Goal: Transaction & Acquisition: Purchase product/service

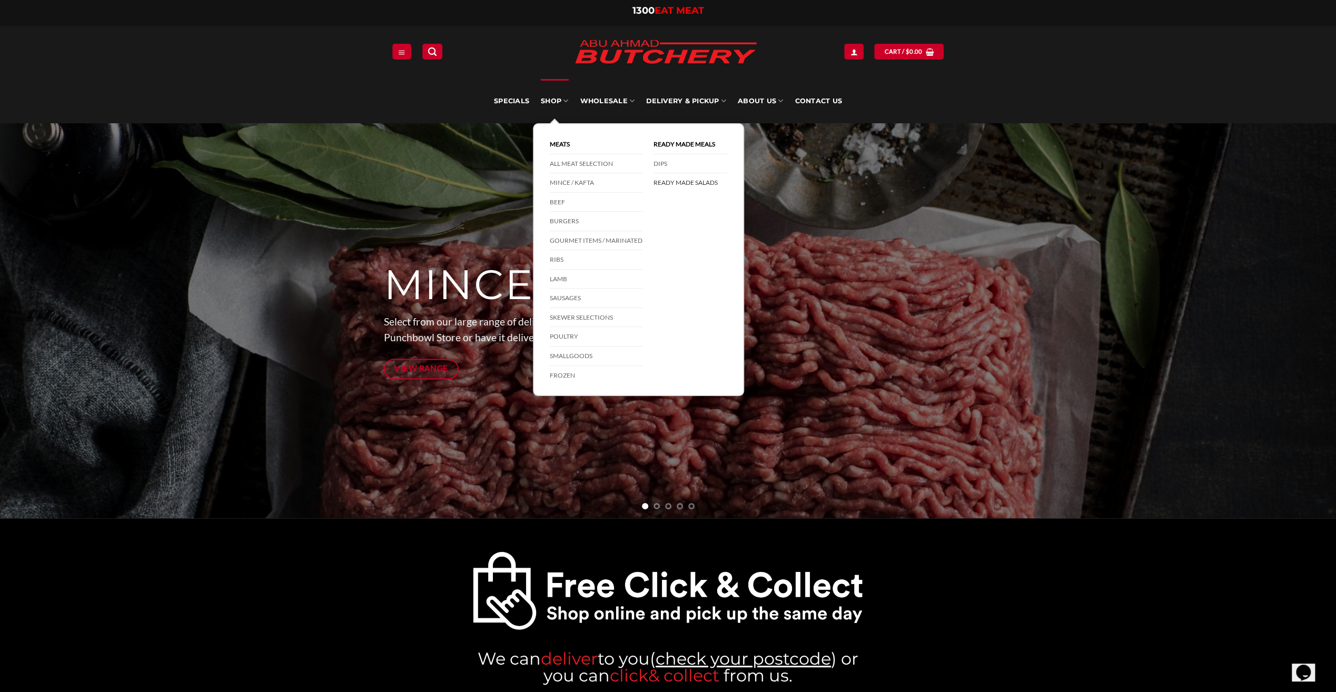
click at [716, 182] on link "Ready Made Salads" at bounding box center [691, 182] width 74 height 19
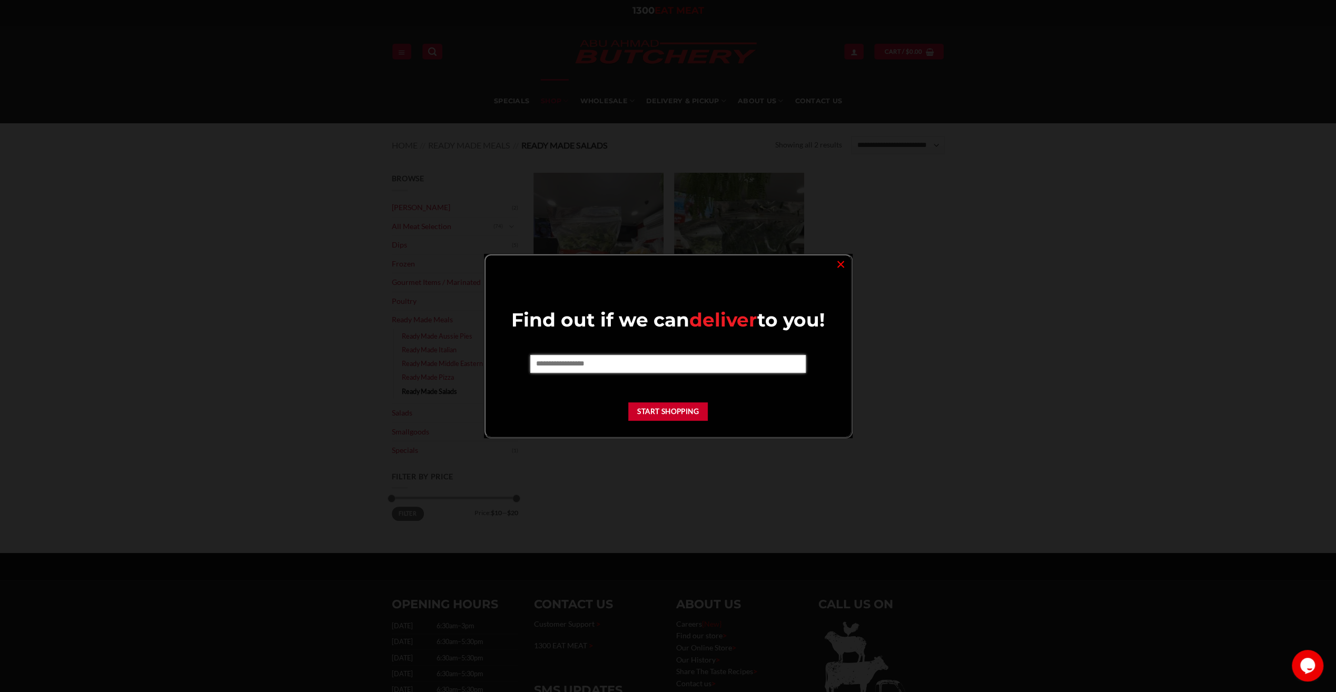
click at [722, 365] on input "text" at bounding box center [668, 364] width 276 height 18
type input "****"
click at [673, 432] on button "Start Shopping" at bounding box center [668, 435] width 80 height 18
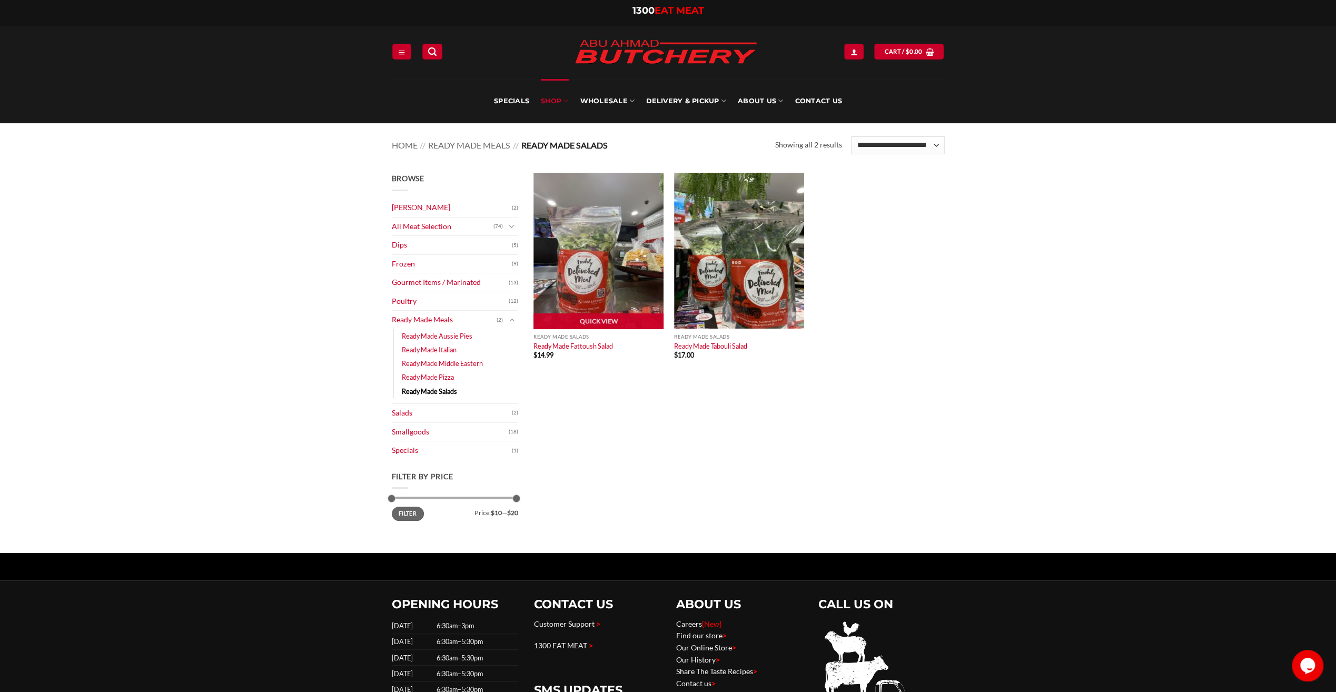
click at [623, 282] on img at bounding box center [599, 251] width 130 height 156
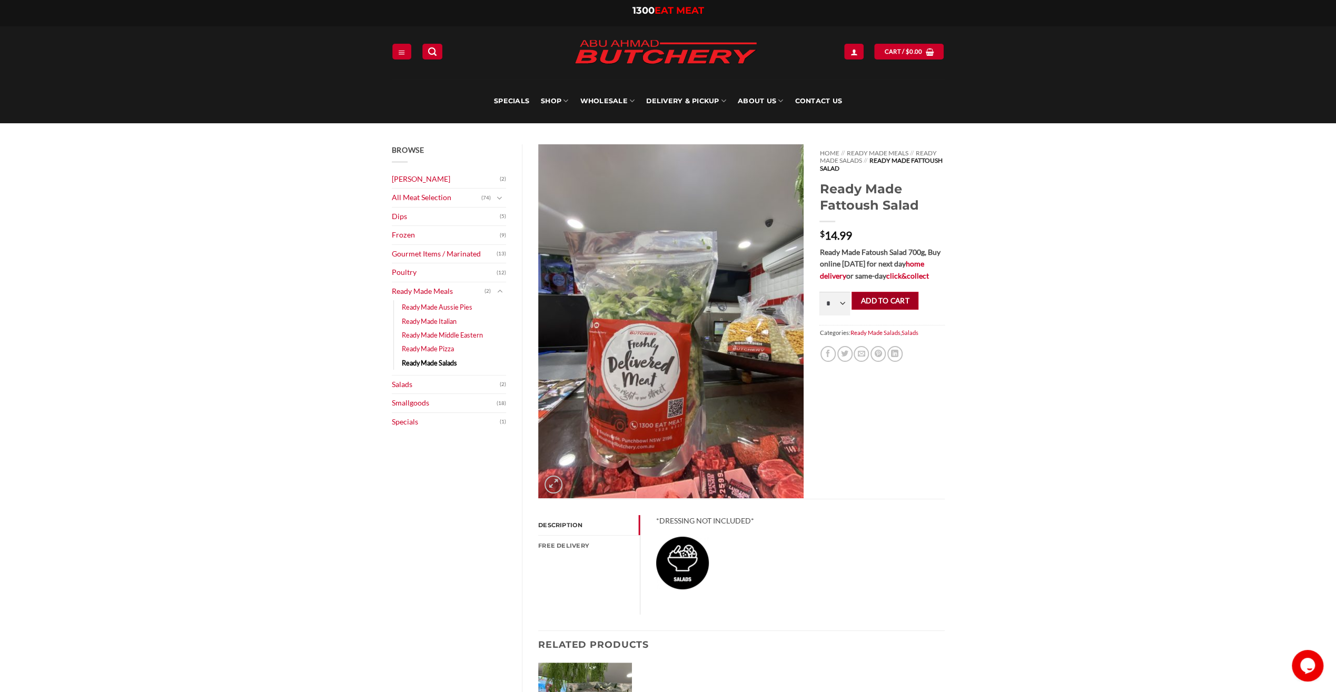
click at [876, 302] on button "Add to cart" at bounding box center [885, 301] width 67 height 18
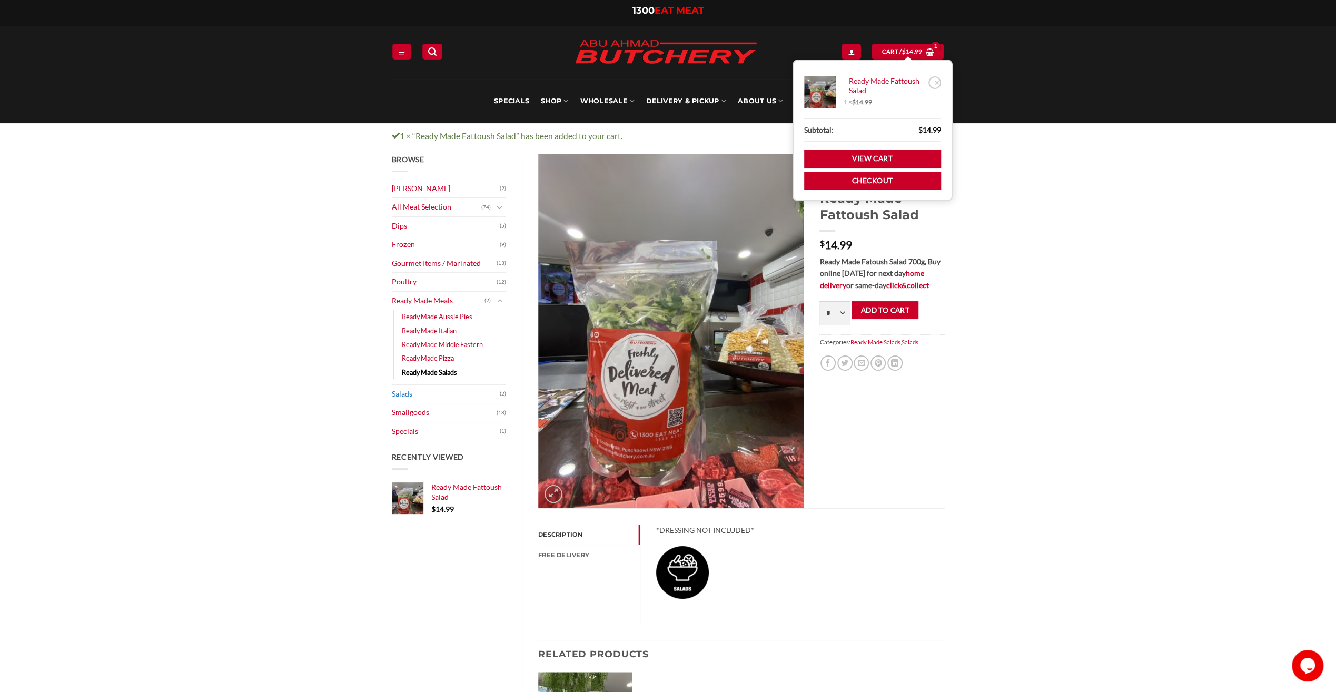
click at [405, 392] on link "Salads" at bounding box center [446, 394] width 109 height 18
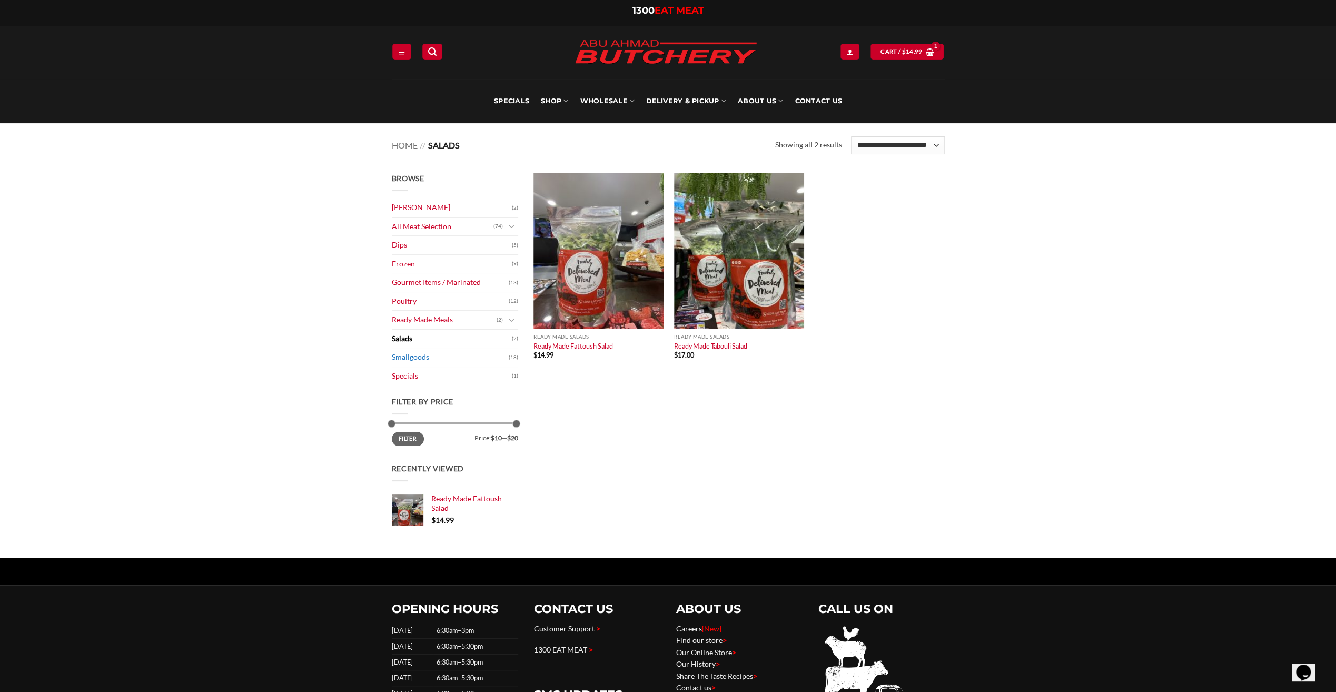
click at [408, 359] on link "Smallgoods" at bounding box center [450, 357] width 117 height 18
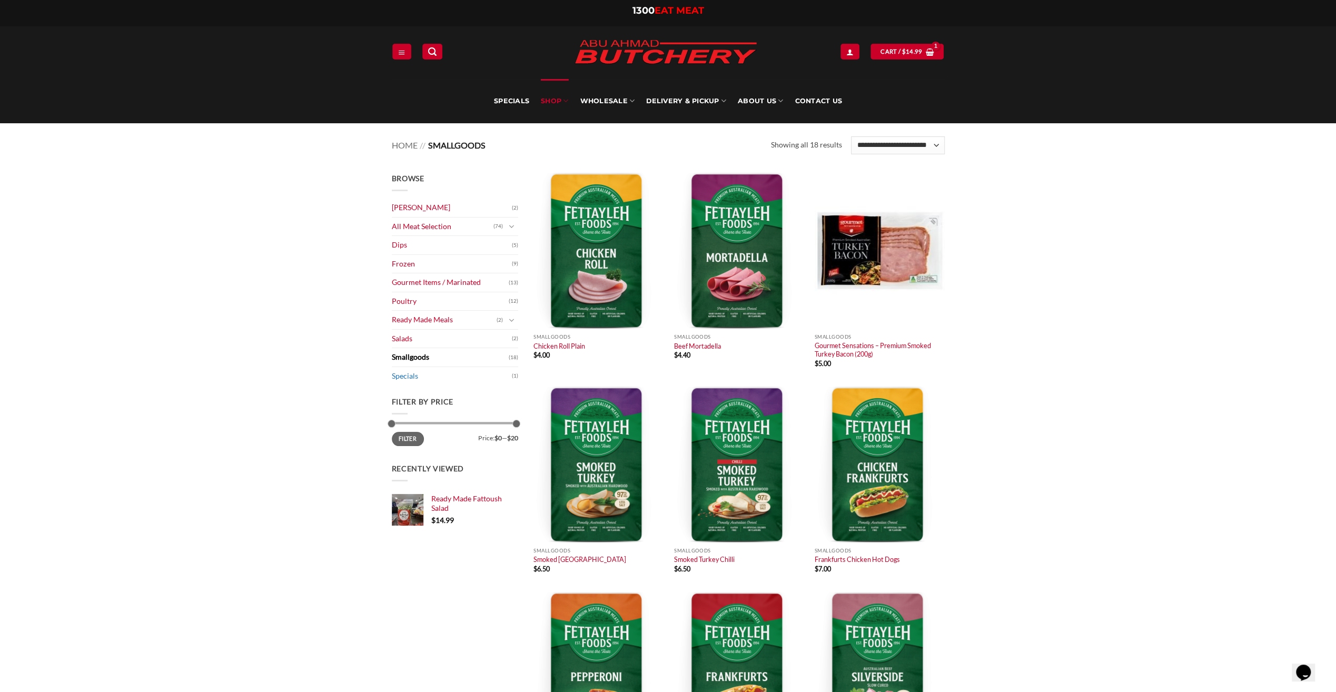
click at [397, 375] on link "Specials" at bounding box center [452, 376] width 120 height 18
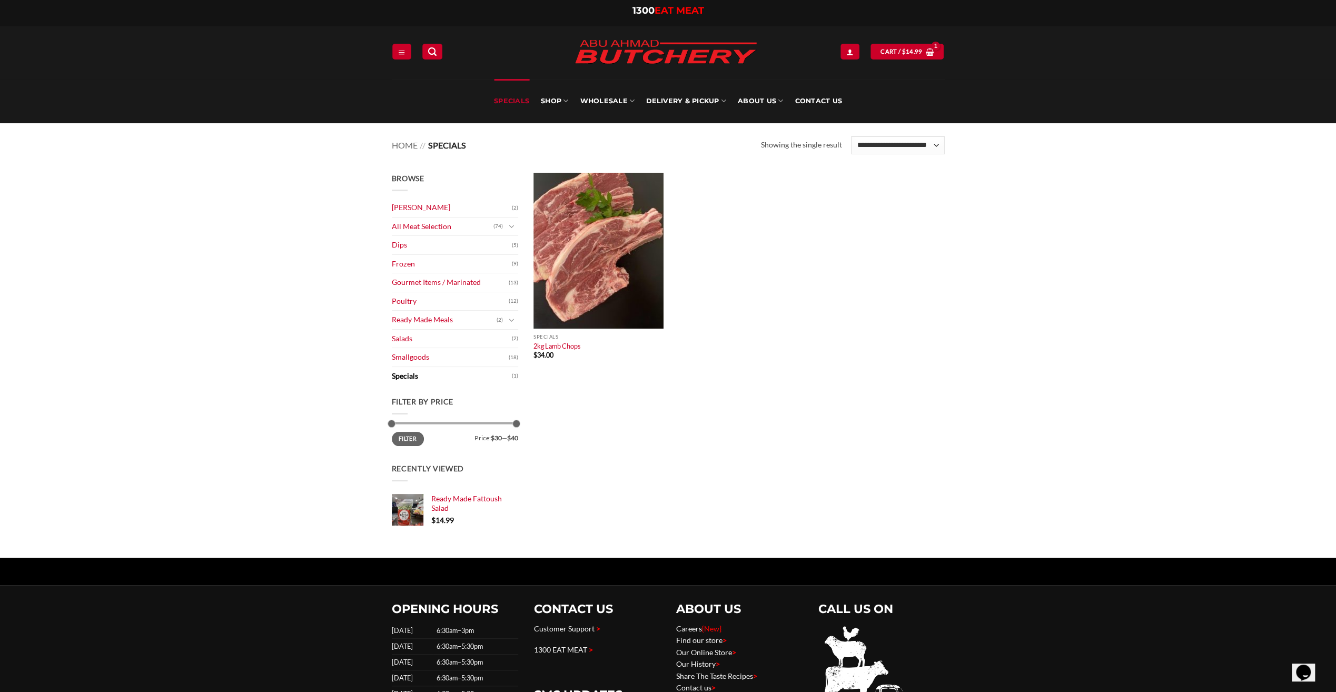
click at [423, 321] on link "Ready Made Meals" at bounding box center [444, 320] width 105 height 18
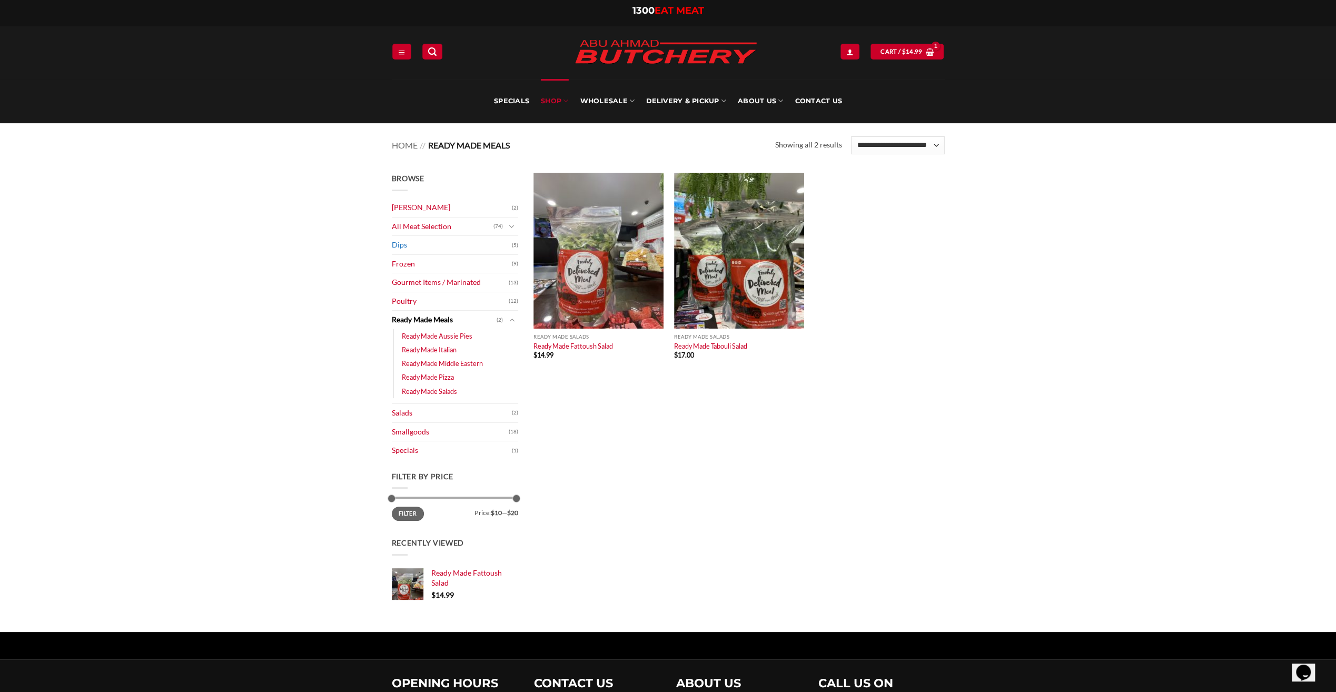
click at [400, 244] on link "Dips" at bounding box center [452, 245] width 120 height 18
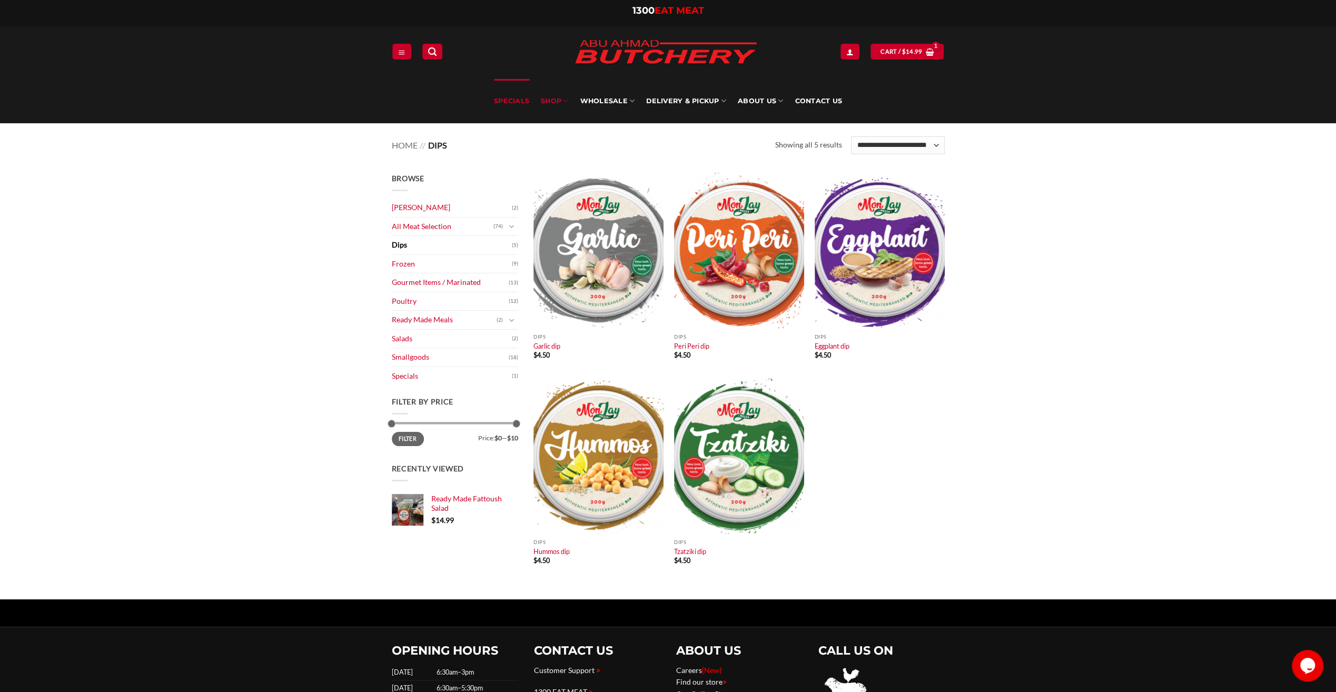
click at [508, 96] on link "Specials" at bounding box center [511, 101] width 35 height 44
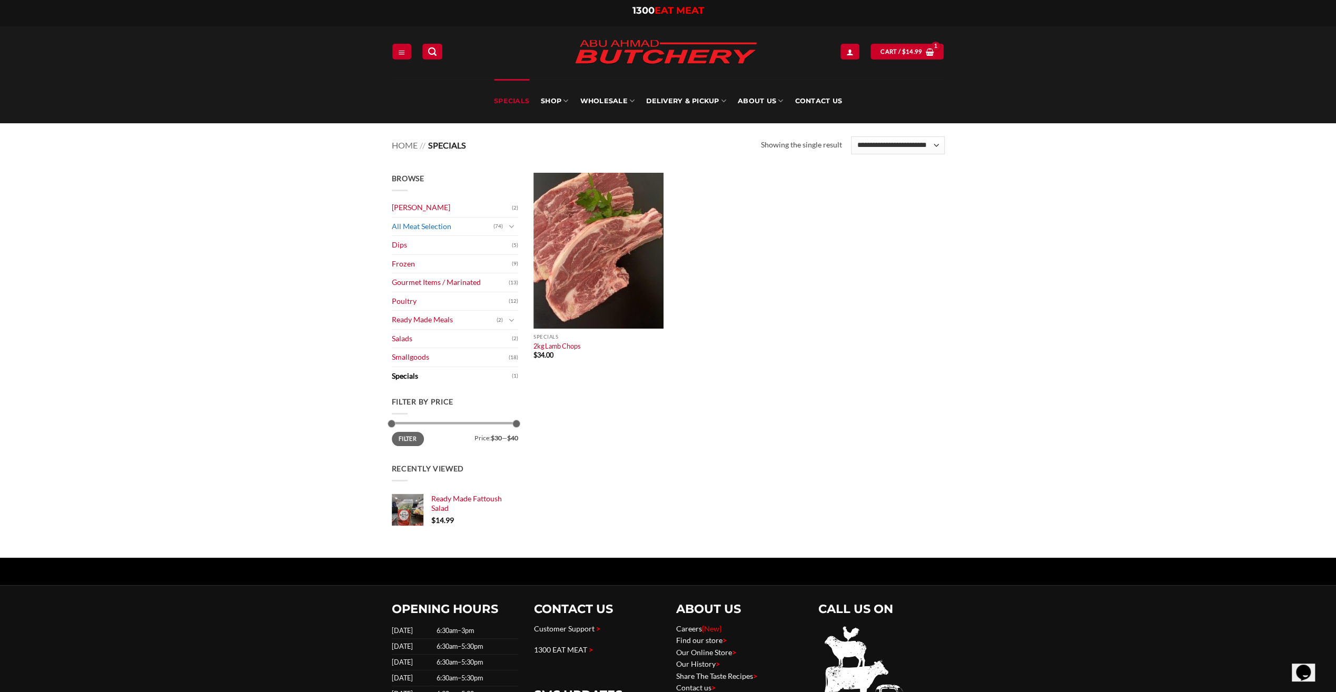
click at [400, 223] on link "All Meat Selection" at bounding box center [443, 227] width 102 height 18
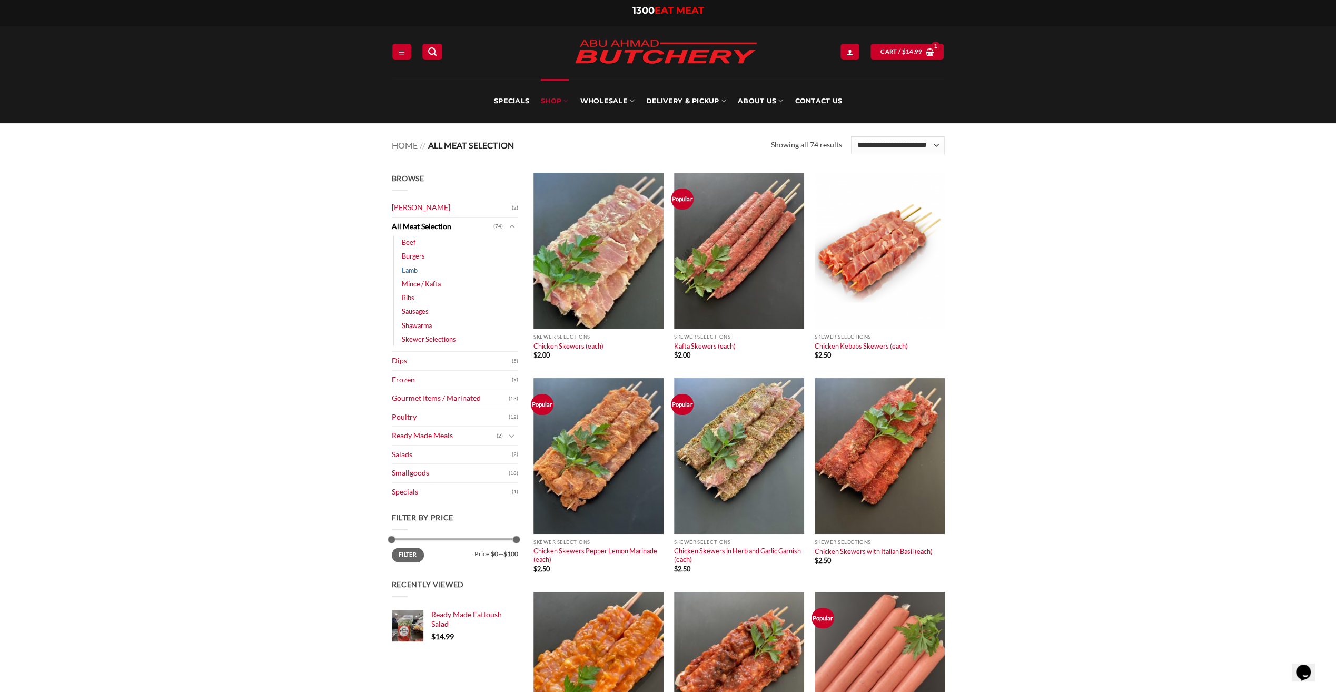
click at [408, 268] on link "Lamb" at bounding box center [410, 270] width 16 height 14
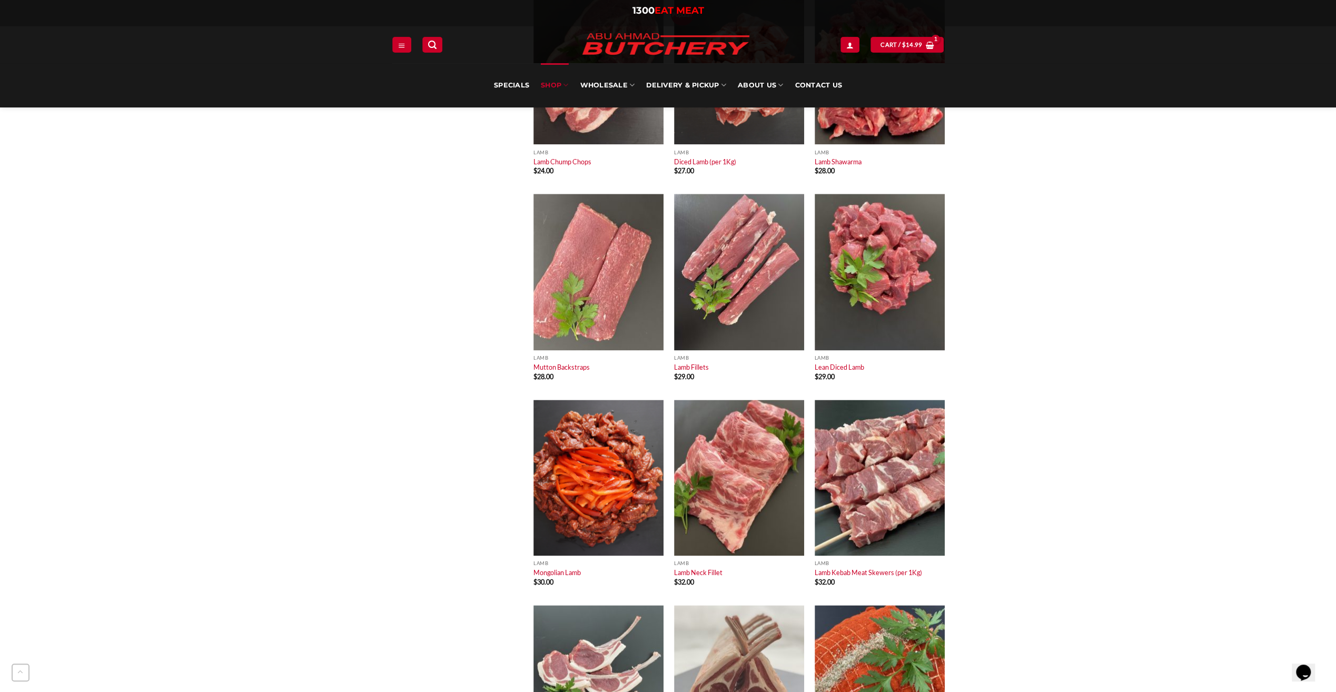
scroll to position [1475, 0]
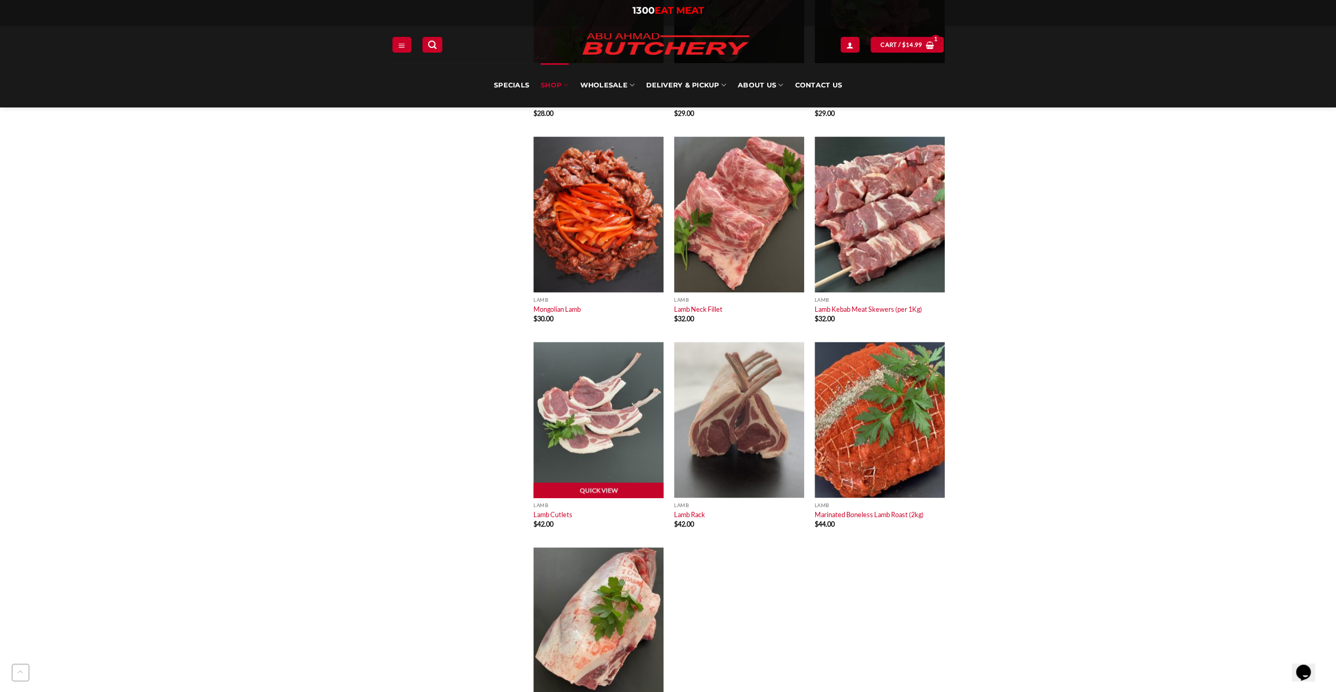
click at [556, 446] on img at bounding box center [599, 420] width 130 height 156
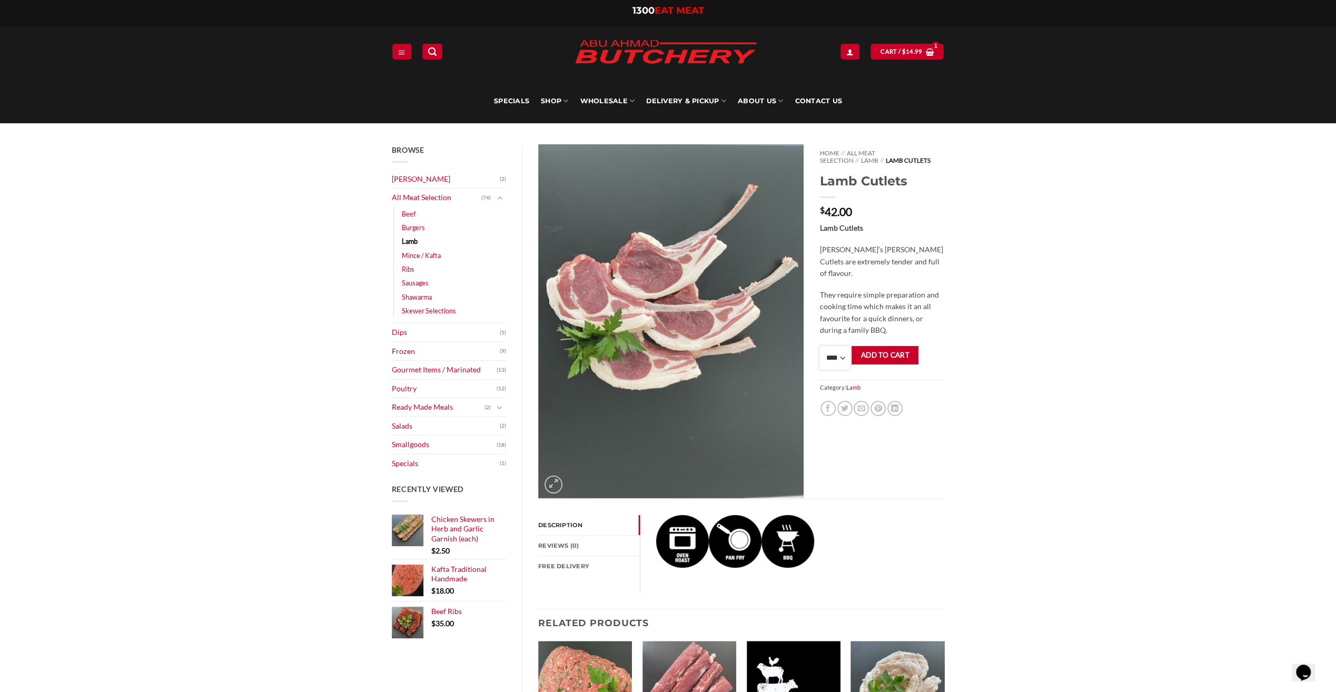
click at [842, 357] on select "**** * *** * *** * *** * *** * *** * *** * *** * *** * *** ** **** ** **** ** *…" at bounding box center [835, 358] width 31 height 24
select select "*"
click at [820, 346] on select "**** * *** * *** * *** * *** * *** * *** * *** * *** * *** ** **** ** **** ** *…" at bounding box center [835, 358] width 31 height 24
click at [885, 354] on button "Add to cart" at bounding box center [885, 355] width 67 height 18
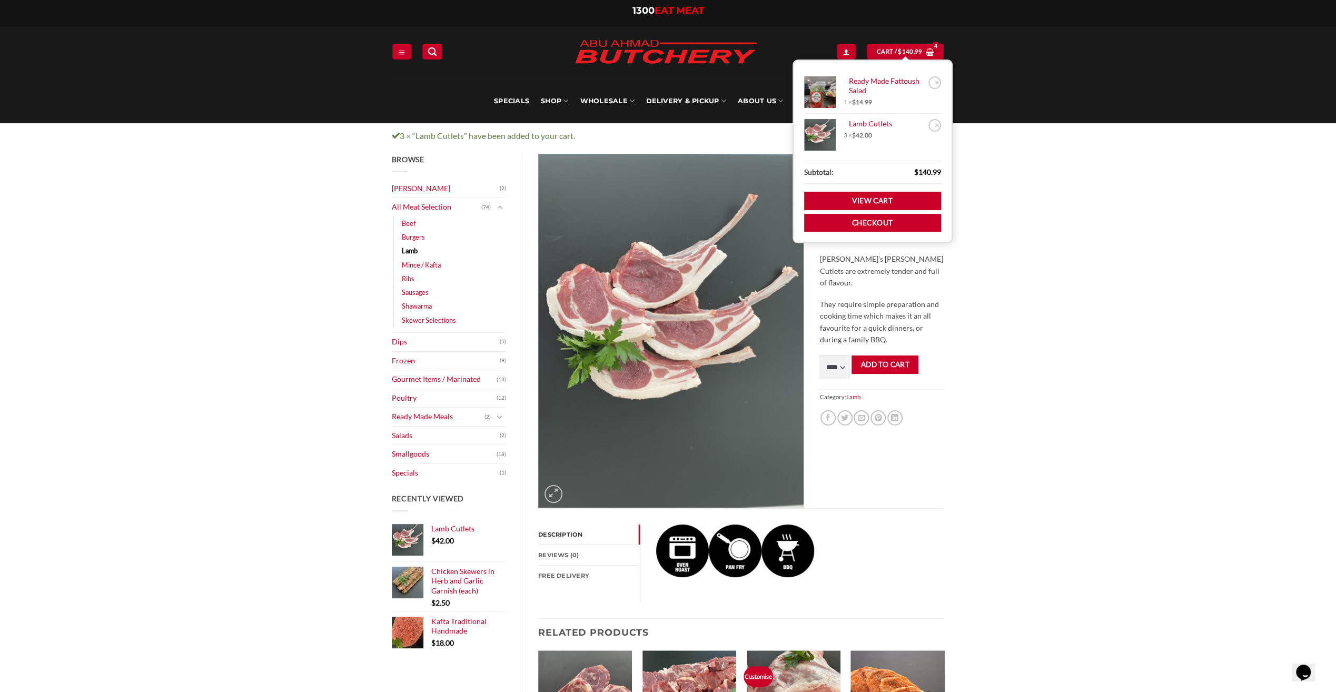
click at [170, 276] on div "Browse Abu Ahmad Butchery (2) All Meat Selection (74) Beef (18) Burgers (4) Lam…" at bounding box center [668, 513] width 1336 height 719
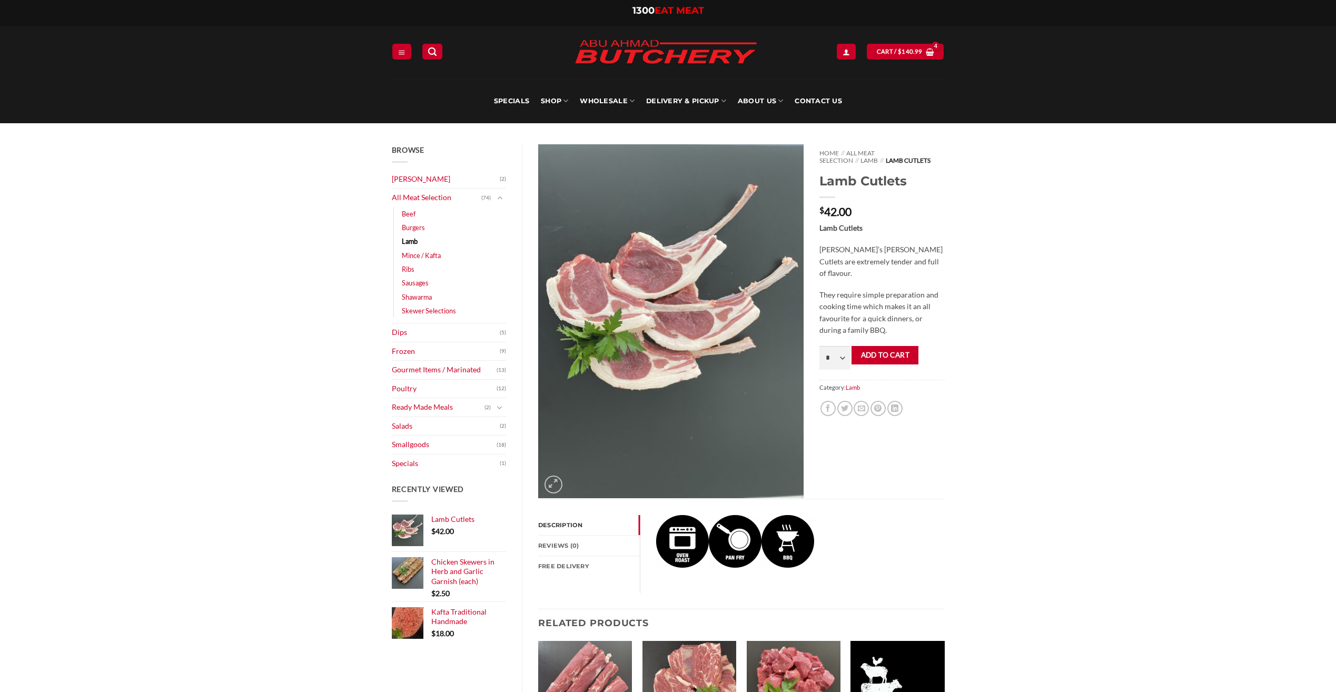
select select "*"
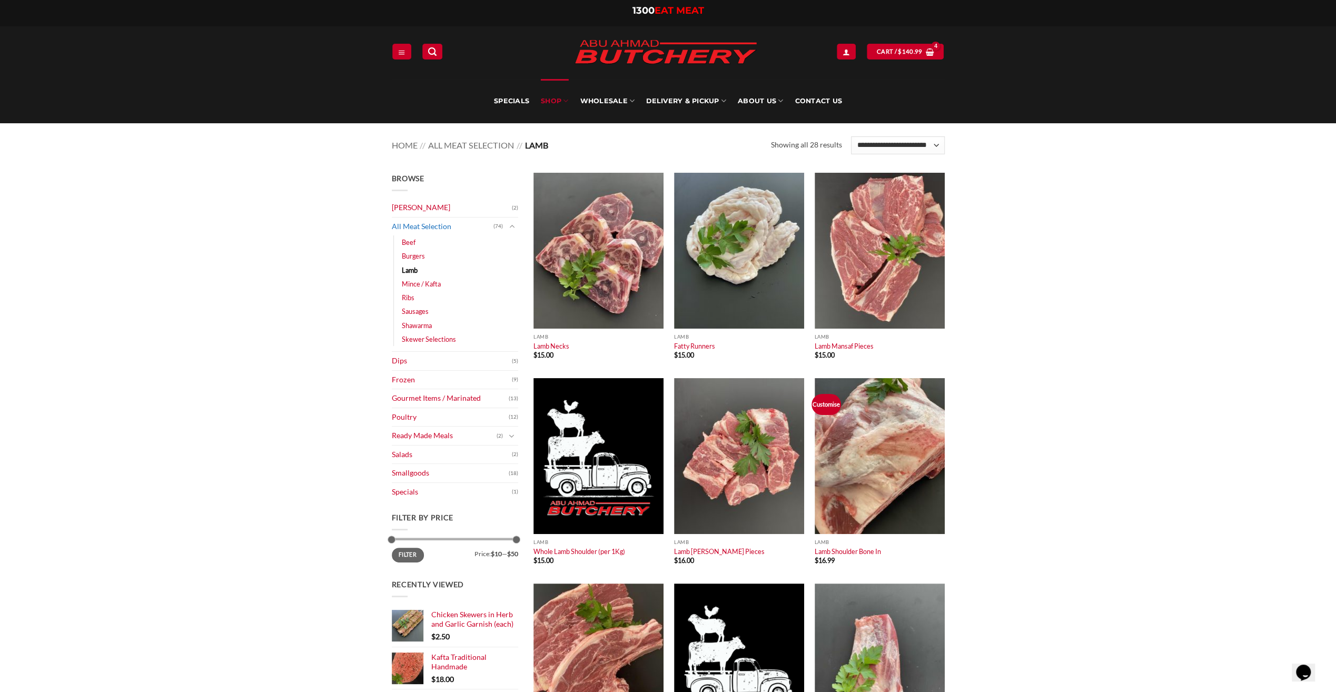
click at [415, 227] on link "All Meat Selection" at bounding box center [443, 227] width 102 height 18
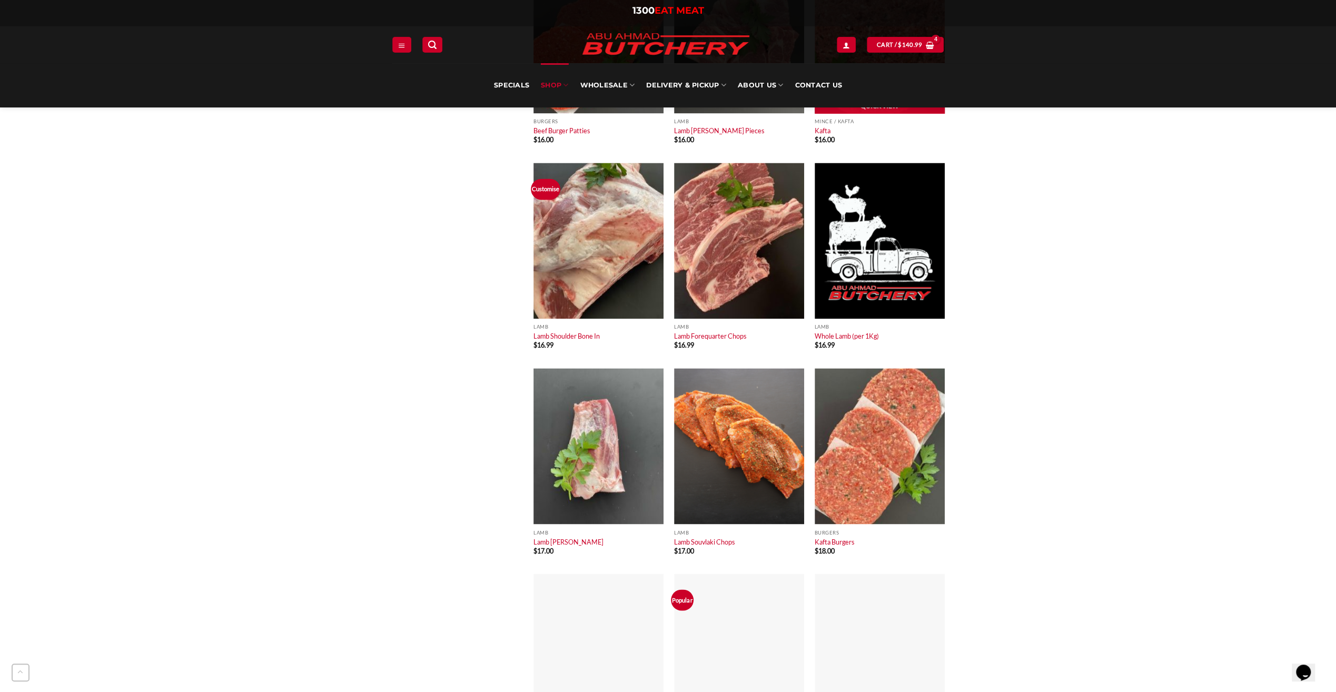
scroll to position [1528, 0]
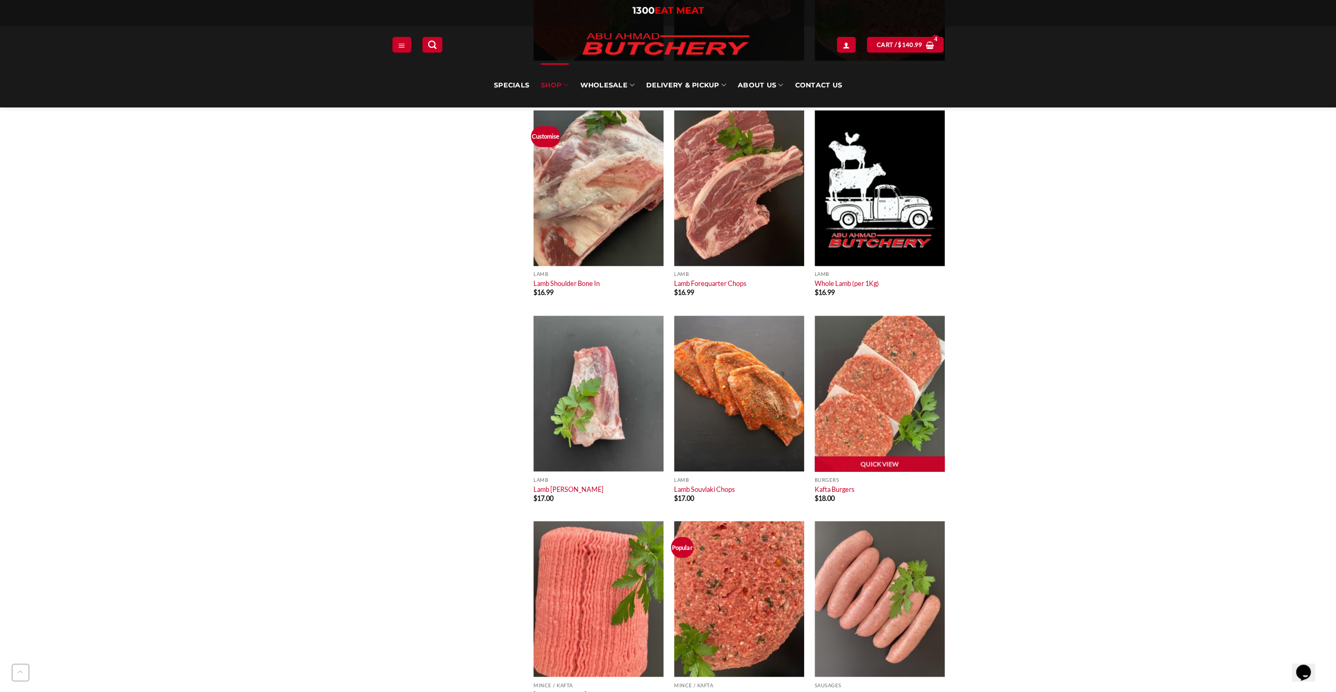
click at [877, 401] on img at bounding box center [880, 394] width 130 height 156
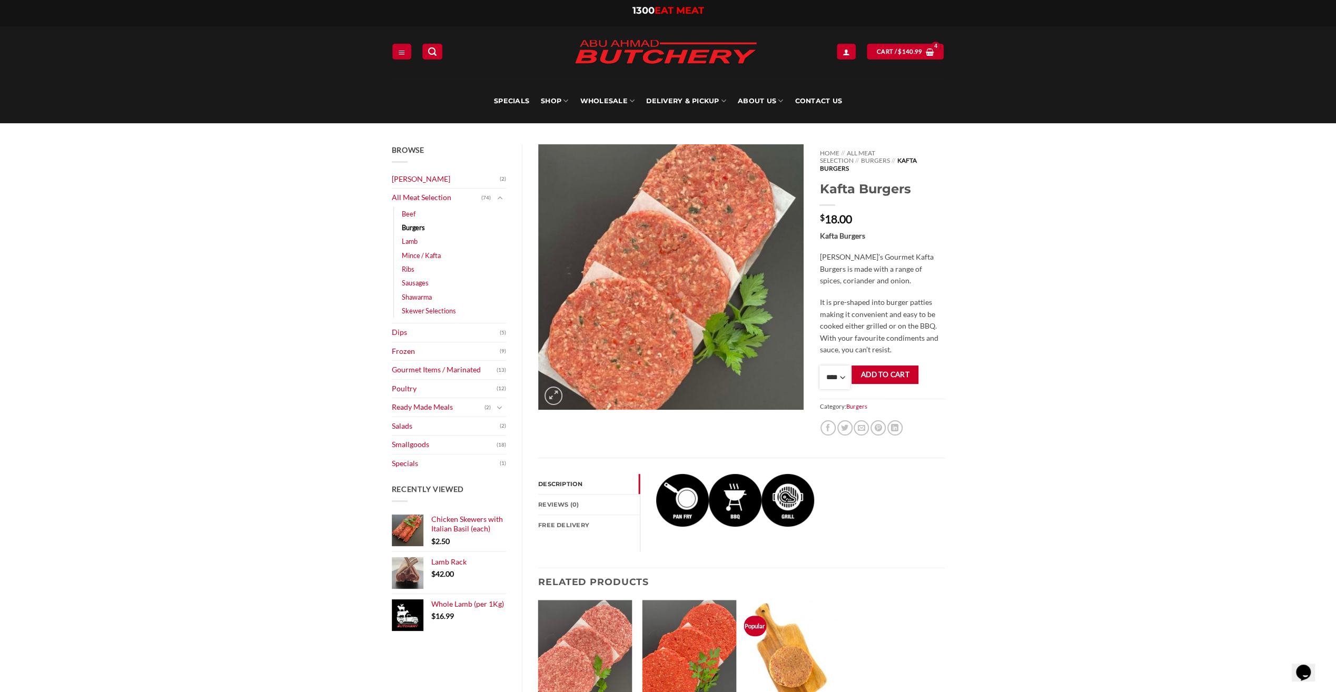
click at [841, 366] on select "**** * *** * *** * *** * *** * *** * *** * *** * *** * *** ** **** ** **** ** *…" at bounding box center [835, 378] width 31 height 24
select select "*"
click at [820, 366] on select "**** * *** * *** * *** * *** * *** * *** * *** * *** * *** ** **** ** **** ** *…" at bounding box center [835, 378] width 31 height 24
click at [891, 368] on button "Add to cart" at bounding box center [885, 375] width 67 height 18
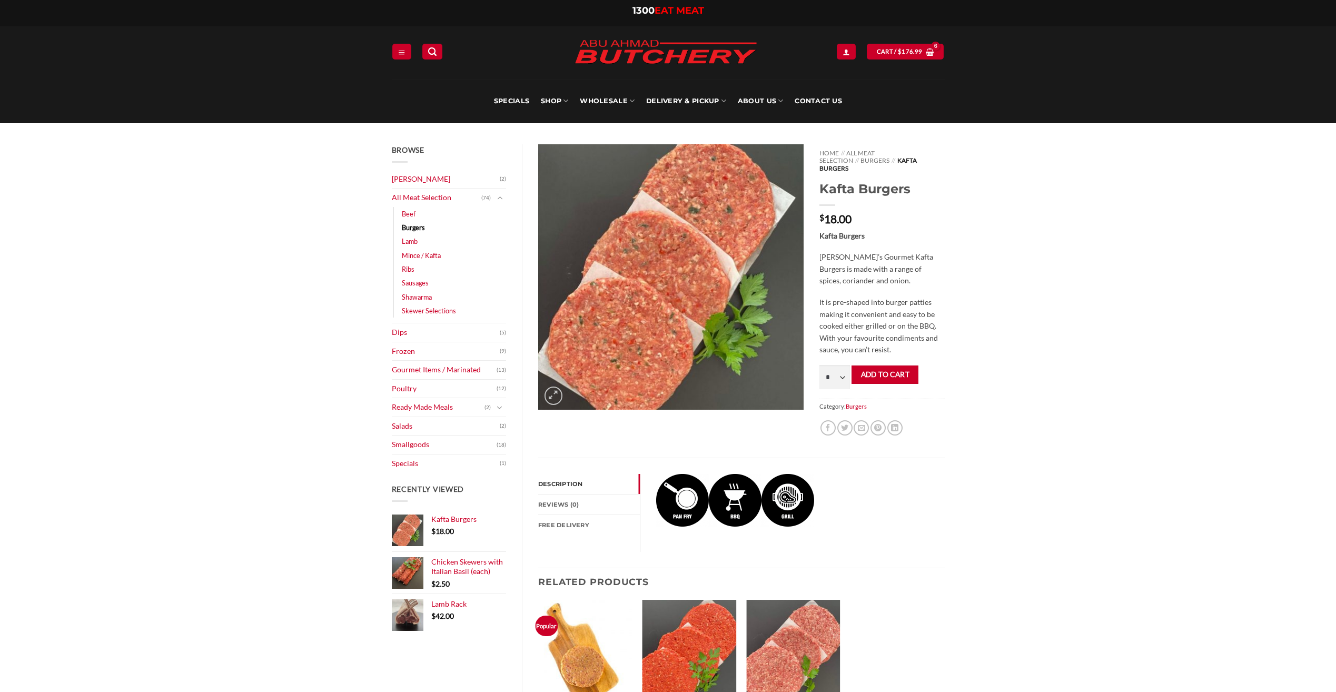
select select "*"
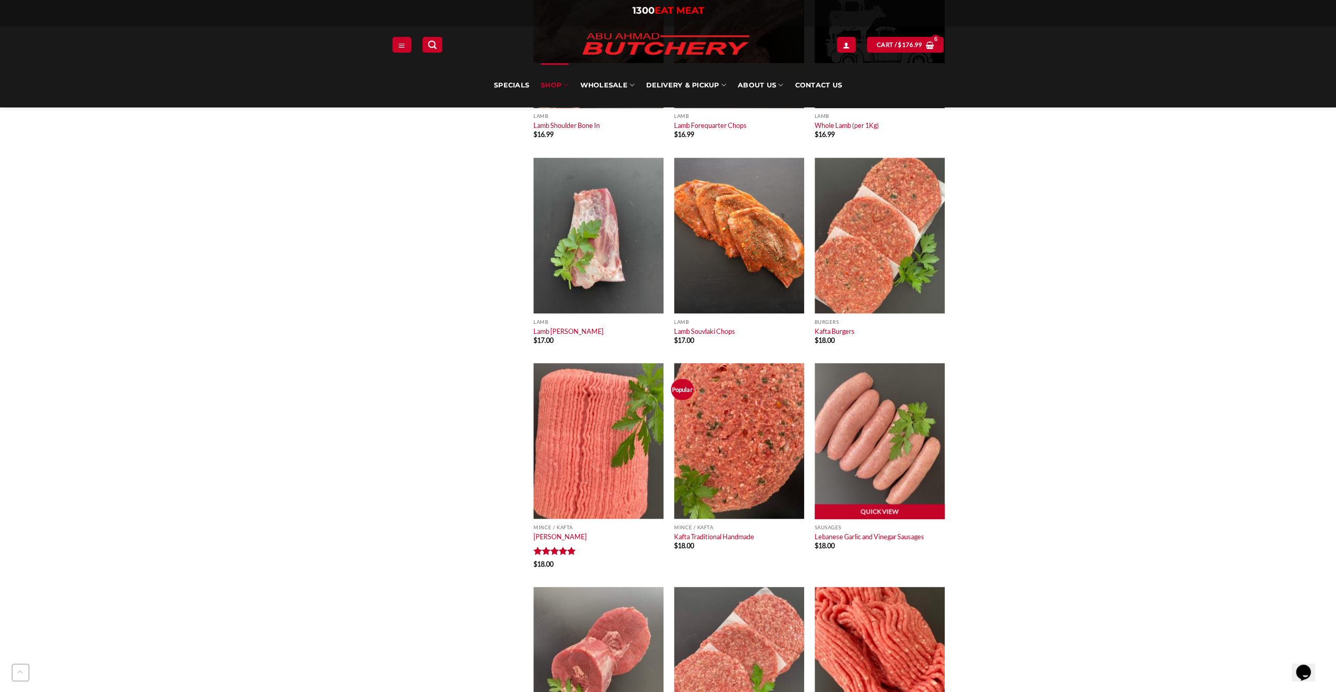
scroll to position [1422, 0]
